Goal: Task Accomplishment & Management: Use online tool/utility

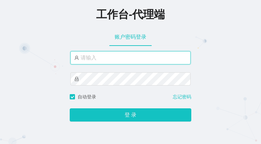
click at [139, 56] on input "text" at bounding box center [130, 57] width 120 height 13
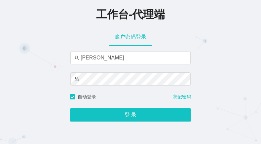
click at [73, 28] on div "账户密码登录" at bounding box center [130, 37] width 120 height 19
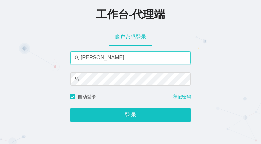
click at [121, 64] on input "[PERSON_NAME]" at bounding box center [130, 57] width 120 height 13
type input "xiaohei01"
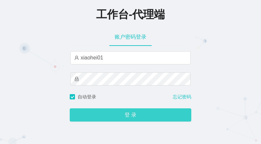
click at [123, 114] on button "登 录" at bounding box center [131, 114] width 122 height 13
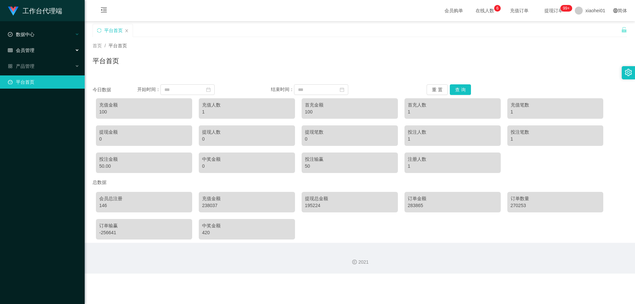
drag, startPoint x: 63, startPoint y: 48, endPoint x: 65, endPoint y: 36, distance: 12.5
click at [63, 47] on div "会员管理" at bounding box center [42, 50] width 85 height 13
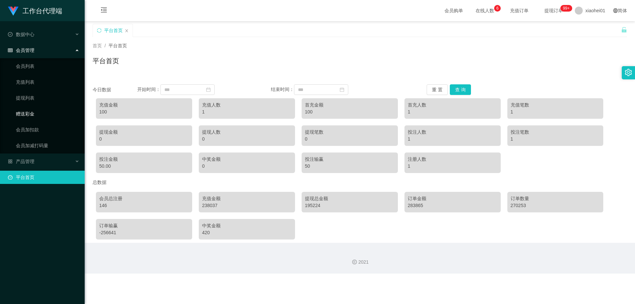
click at [30, 113] on link "赠送彩金" at bounding box center [47, 113] width 63 height 13
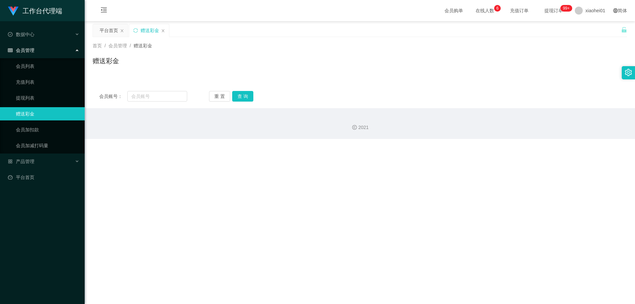
click at [161, 102] on div "会员账号： 重 置 查 询 会员账号 会员姓名 账号余额 操作类型 彩金加款 彩金扣款 金额 确 定" at bounding box center [360, 96] width 534 height 24
click at [167, 93] on input "text" at bounding box center [157, 96] width 60 height 11
paste input "86466546"
type input "86466546"
click at [246, 94] on button "查 询" at bounding box center [242, 96] width 21 height 11
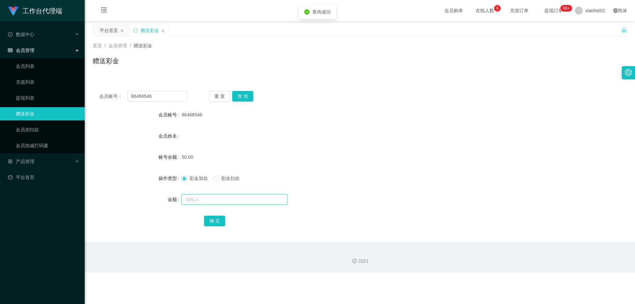
click at [225, 144] on input "text" at bounding box center [235, 199] width 106 height 11
type input "100"
click at [216, 144] on button "确 定" at bounding box center [214, 221] width 21 height 11
click at [37, 97] on link "提现列表" at bounding box center [47, 97] width 63 height 13
